Goal: Information Seeking & Learning: Learn about a topic

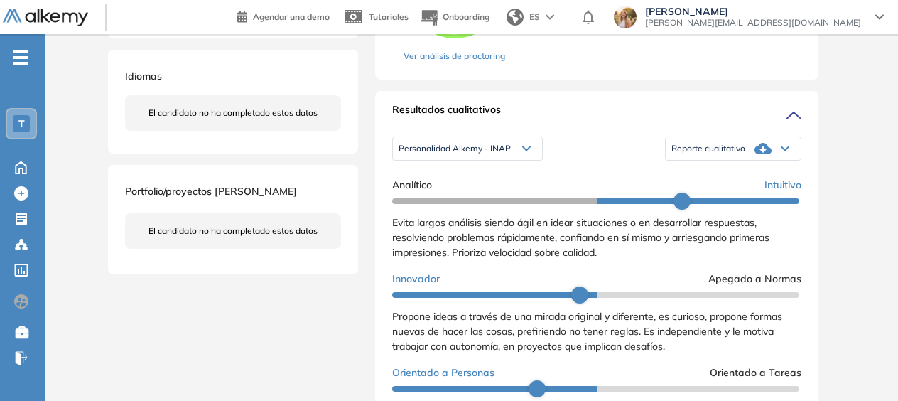
scroll to position [426, 0]
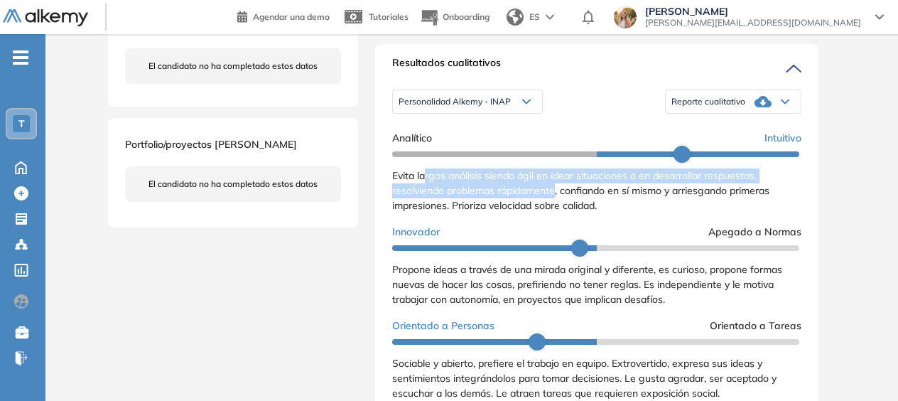
drag, startPoint x: 426, startPoint y: 192, endPoint x: 559, endPoint y: 200, distance: 133.1
click at [559, 200] on span "Evita largos análisis siendo ágil en idear situaciones o en desarrollar respues…" at bounding box center [580, 190] width 377 height 43
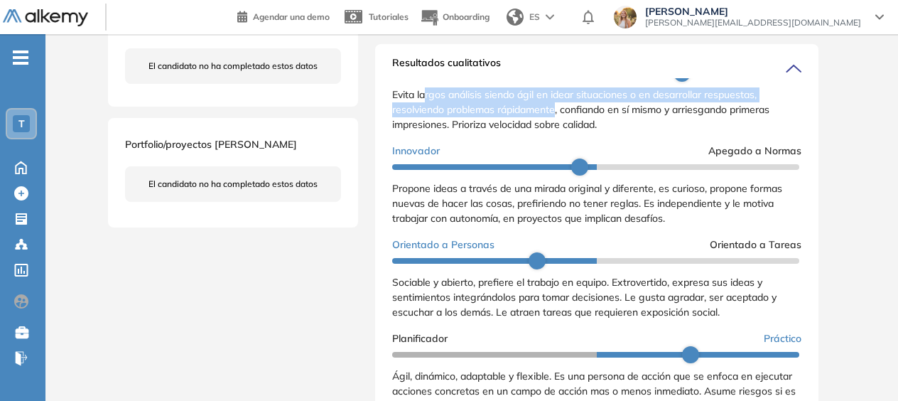
scroll to position [497, 0]
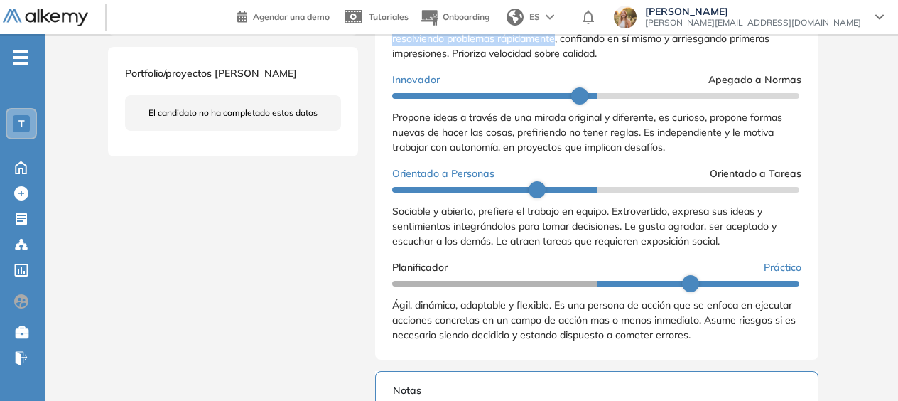
click at [615, 143] on span "Propone ideas a través de una mirada original y diferente, es curioso, propone …" at bounding box center [587, 132] width 390 height 43
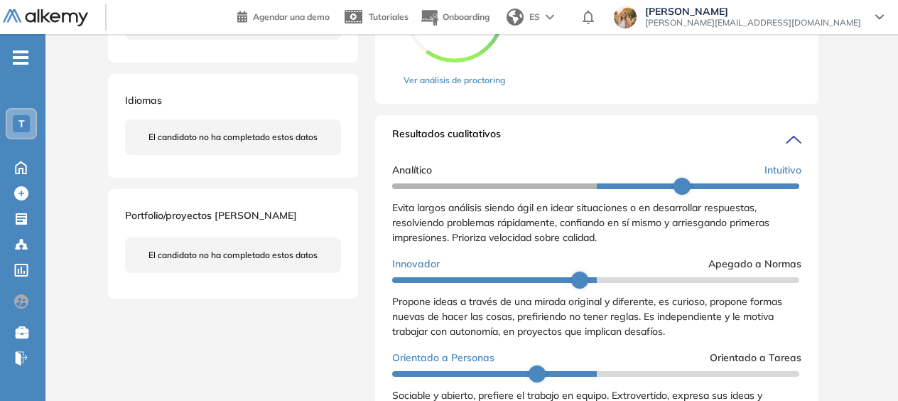
scroll to position [10, 0]
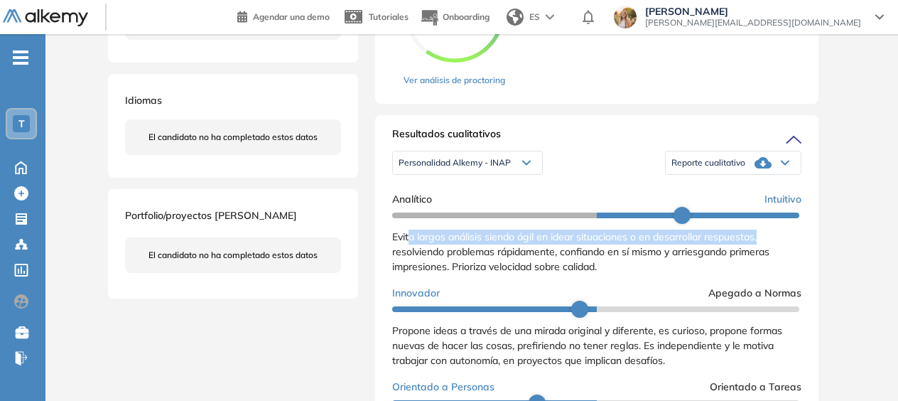
drag, startPoint x: 408, startPoint y: 251, endPoint x: 767, endPoint y: 251, distance: 358.7
click at [767, 251] on div "Evita largos análisis siendo ágil en idear situaciones o en desarrollar respues…" at bounding box center [596, 251] width 409 height 45
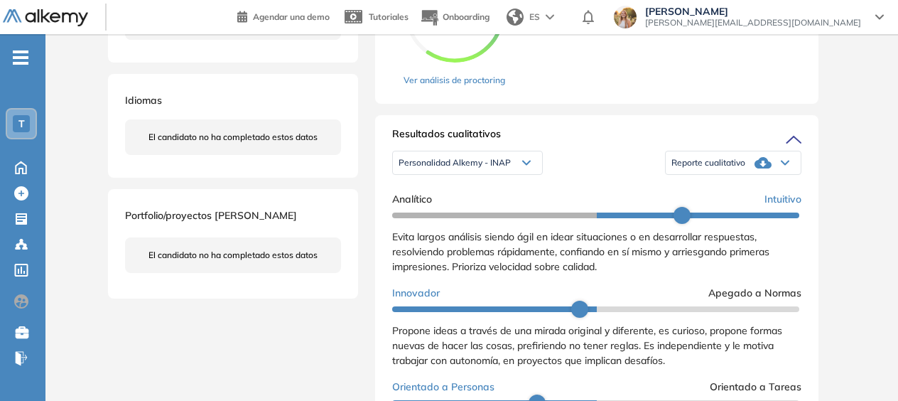
drag, startPoint x: 767, startPoint y: 252, endPoint x: 631, endPoint y: 290, distance: 141.5
click at [631, 290] on div "Analítico Intuitivo Evita largos análisis siendo ágil en idear situaciones o en…" at bounding box center [596, 373] width 409 height 375
drag, startPoint x: 452, startPoint y: 280, endPoint x: 608, endPoint y: 286, distance: 156.4
click at [608, 274] on div "Evita largos análisis siendo ágil en idear situaciones o en desarrollar respues…" at bounding box center [596, 251] width 409 height 45
drag, startPoint x: 608, startPoint y: 286, endPoint x: 552, endPoint y: 263, distance: 60.5
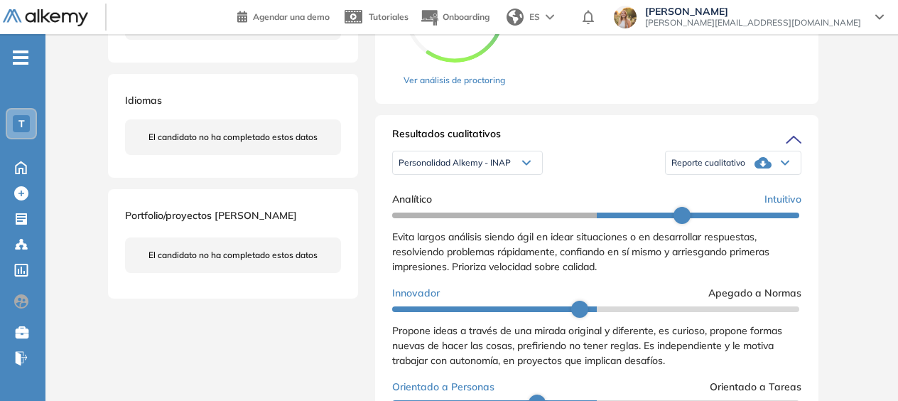
click at [552, 263] on span "Evita largos análisis siendo ágil en idear situaciones o en desarrollar respues…" at bounding box center [580, 251] width 377 height 43
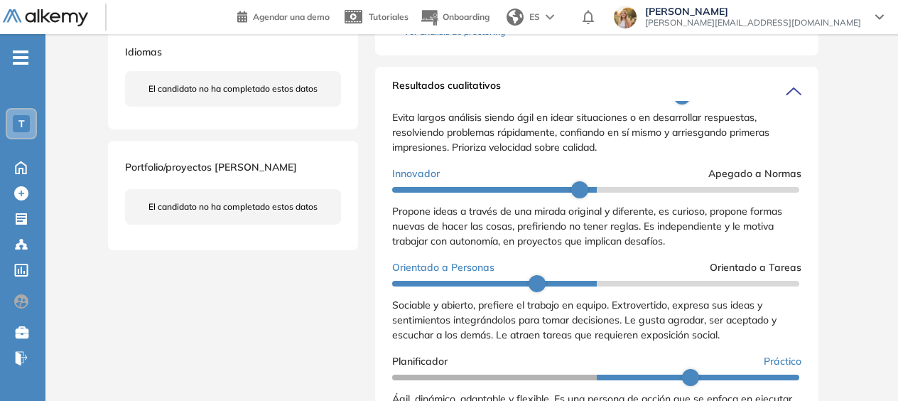
scroll to position [426, 0]
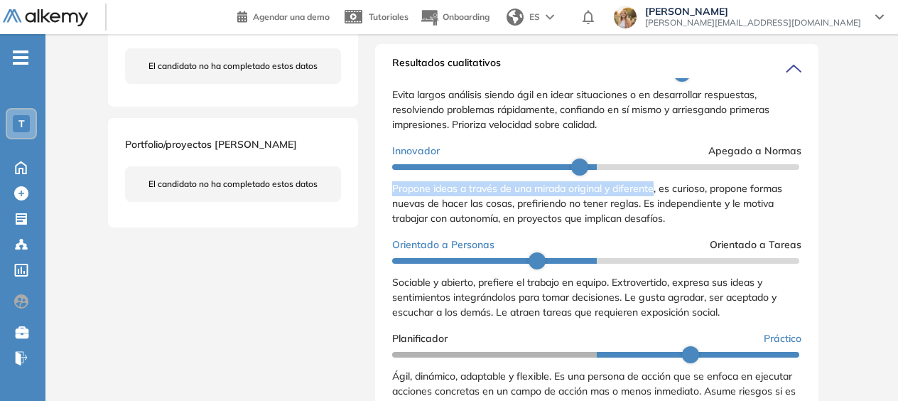
drag, startPoint x: 378, startPoint y: 197, endPoint x: 656, endPoint y: 200, distance: 277.7
click at [656, 200] on div "Resultados cualitativos Personalidad Alkemy - INAP Personalidad Alkemy - INAP P…" at bounding box center [596, 237] width 443 height 386
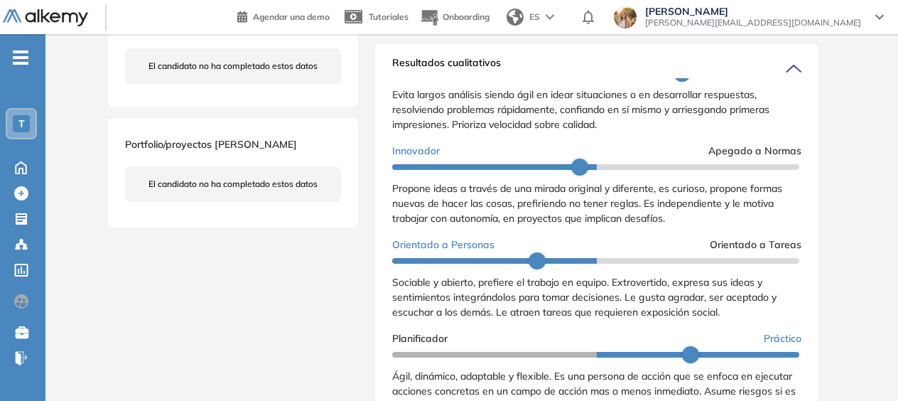
drag, startPoint x: 656, startPoint y: 200, endPoint x: 612, endPoint y: 215, distance: 46.3
click at [612, 215] on span "Propone ideas a través de una mirada original y diferente, es curioso, propone …" at bounding box center [587, 203] width 390 height 43
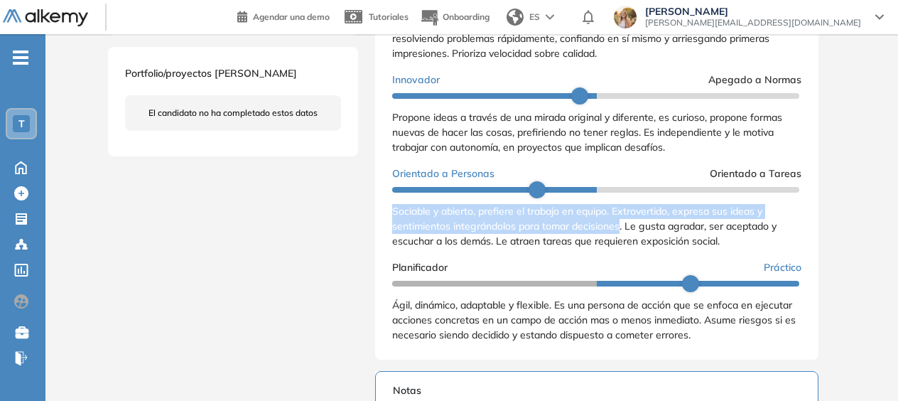
drag, startPoint x: 621, startPoint y: 242, endPoint x: 385, endPoint y: 223, distance: 236.5
click at [385, 223] on div "Resultados cualitativos Personalidad Alkemy - INAP Personalidad Alkemy - INAP P…" at bounding box center [596, 166] width 443 height 386
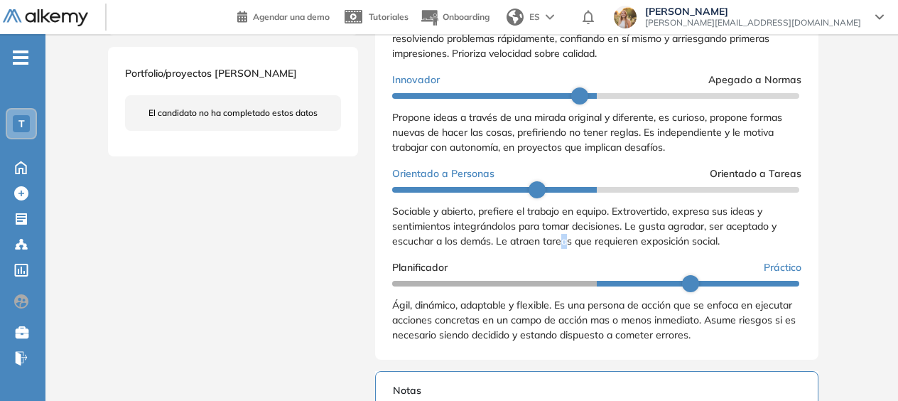
drag, startPoint x: 385, startPoint y: 223, endPoint x: 567, endPoint y: 265, distance: 186.6
click at [565, 267] on div "Analítico Intuitivo Evita largos análisis siendo ágil en idear situaciones o en…" at bounding box center [596, 160] width 409 height 375
click at [629, 218] on div "Sociable y abierto, prefiere el trabajo en equipo. Extrovertido, expresa sus id…" at bounding box center [596, 226] width 409 height 45
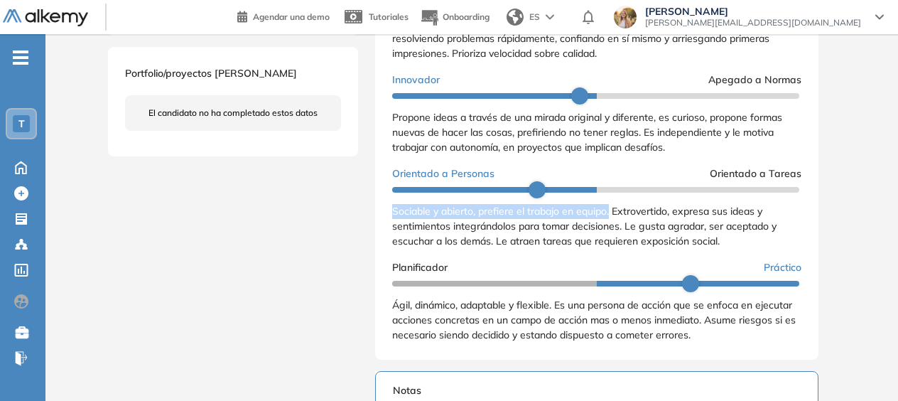
drag, startPoint x: 602, startPoint y: 227, endPoint x: 392, endPoint y: 232, distance: 210.3
click at [391, 232] on div "Resultados cualitativos Personalidad Alkemy - INAP Personalidad Alkemy - INAP P…" at bounding box center [596, 166] width 443 height 386
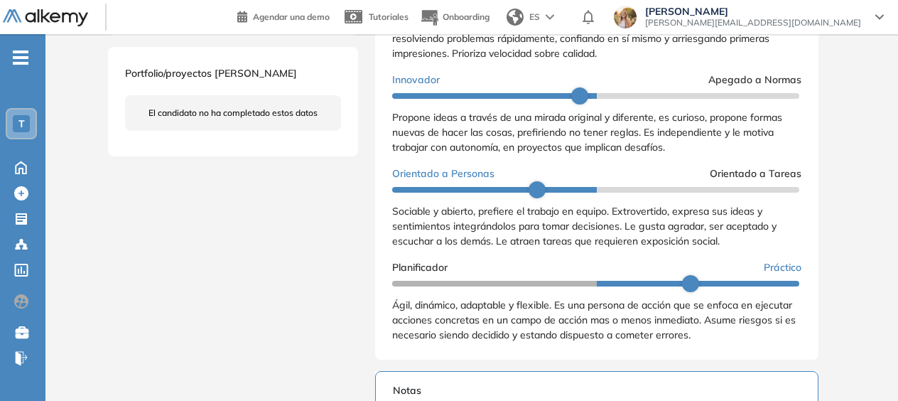
drag, startPoint x: 392, startPoint y: 232, endPoint x: 456, endPoint y: 249, distance: 66.2
click at [456, 247] on span "Sociable y abierto, prefiere el trabajo en equipo. Extrovertido, expresa sus id…" at bounding box center [584, 226] width 384 height 43
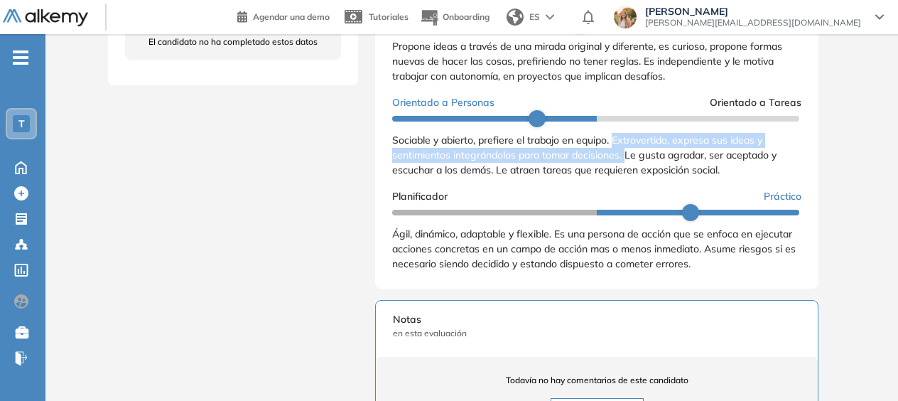
drag, startPoint x: 613, startPoint y: 148, endPoint x: 626, endPoint y: 173, distance: 28.9
click at [626, 173] on span "Sociable y abierto, prefiere el trabajo en equipo. Extrovertido, expresa sus id…" at bounding box center [584, 155] width 384 height 43
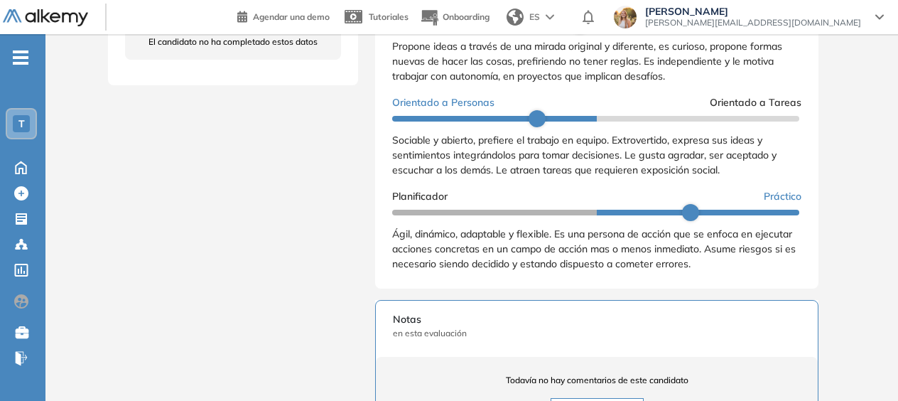
drag, startPoint x: 626, startPoint y: 173, endPoint x: 632, endPoint y: 192, distance: 19.3
click at [632, 192] on div "Analítico Intuitivo Evita largos análisis siendo ágil en idear situaciones o en…" at bounding box center [596, 89] width 409 height 375
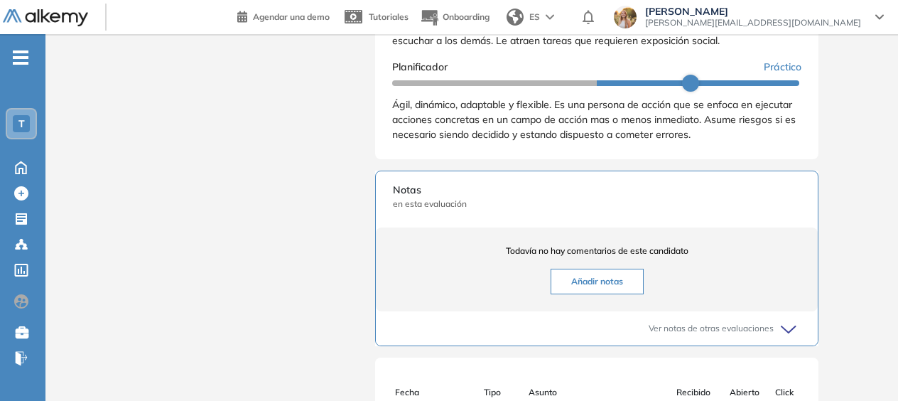
scroll to position [487, 0]
